Goal: Task Accomplishment & Management: Check status

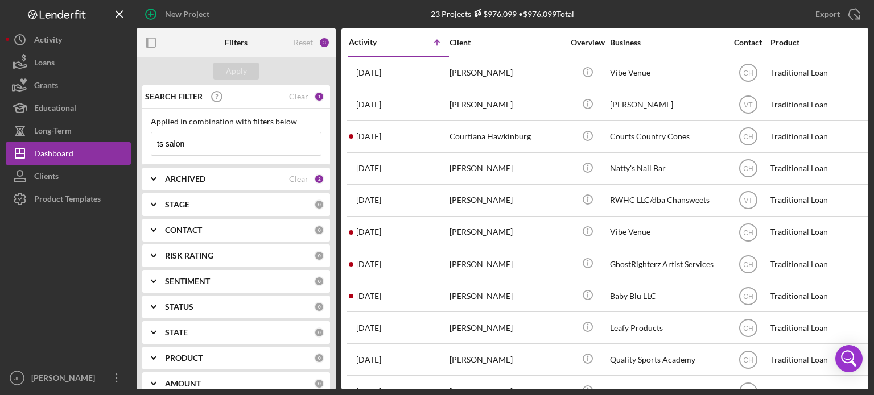
click at [212, 144] on input "ts salon" at bounding box center [236, 144] width 170 height 23
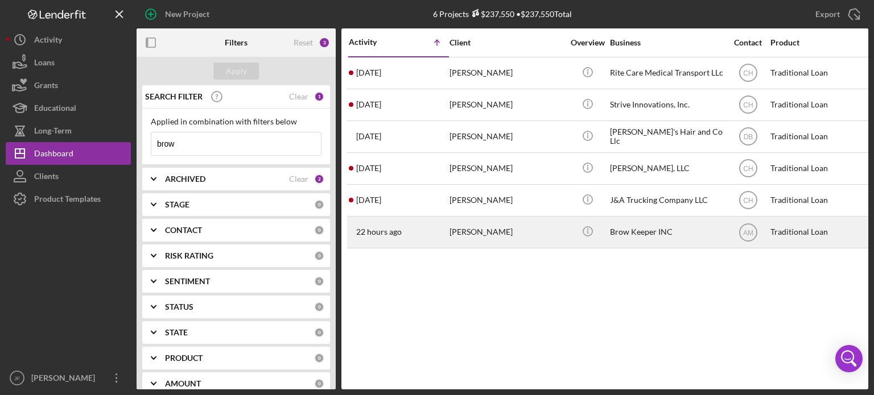
type input "brow"
click at [419, 226] on div "22 hours ago [PERSON_NAME]" at bounding box center [399, 232] width 100 height 30
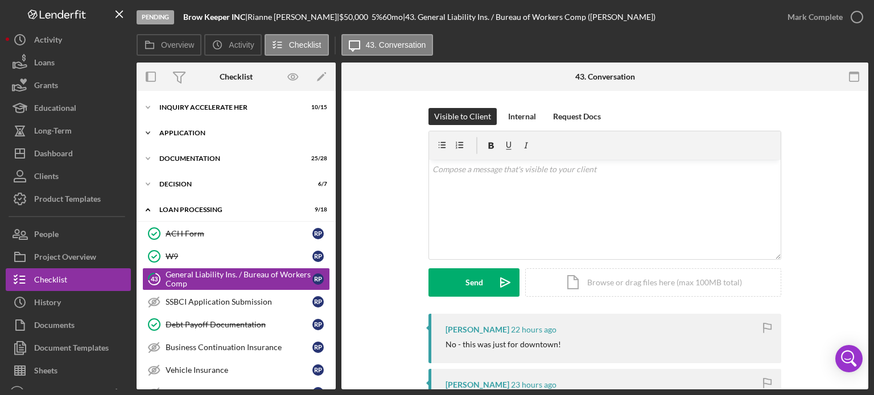
click at [199, 132] on div "Application" at bounding box center [240, 133] width 162 height 7
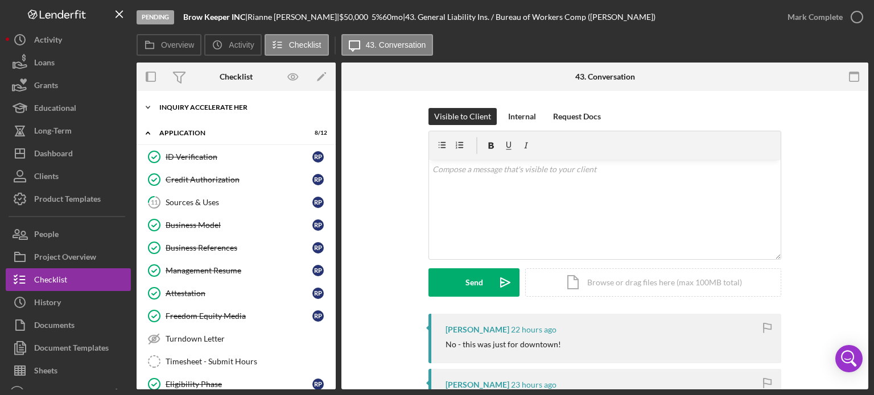
click at [191, 110] on div "Inquiry Accelerate Her" at bounding box center [240, 107] width 162 height 7
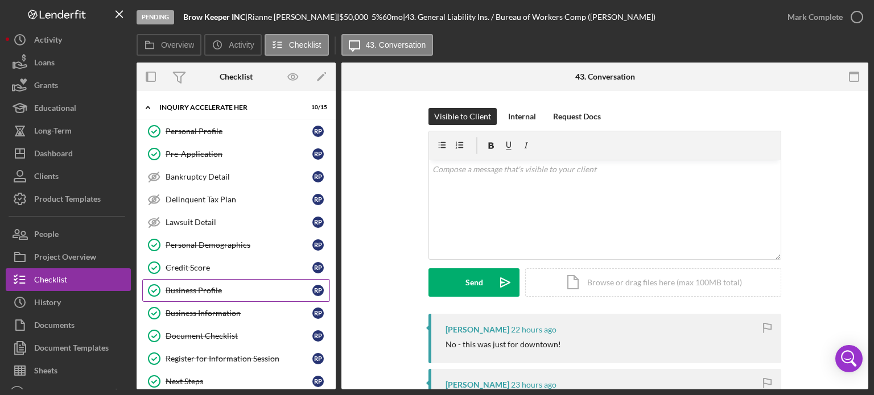
click at [205, 292] on div "Business Profile" at bounding box center [239, 290] width 147 height 9
